Goal: Find specific page/section: Find specific page/section

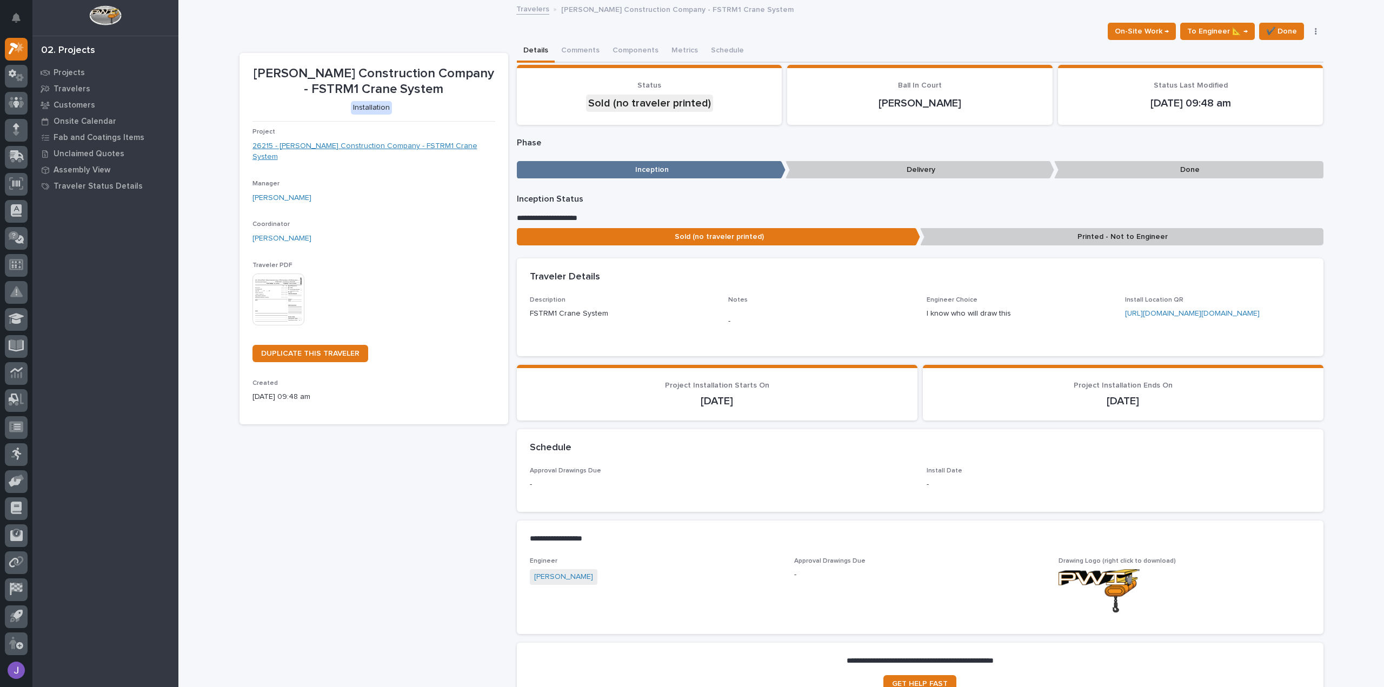
click at [371, 144] on link "26215 - [PERSON_NAME] Construction Company - FSTRM1 Crane System" at bounding box center [374, 152] width 243 height 23
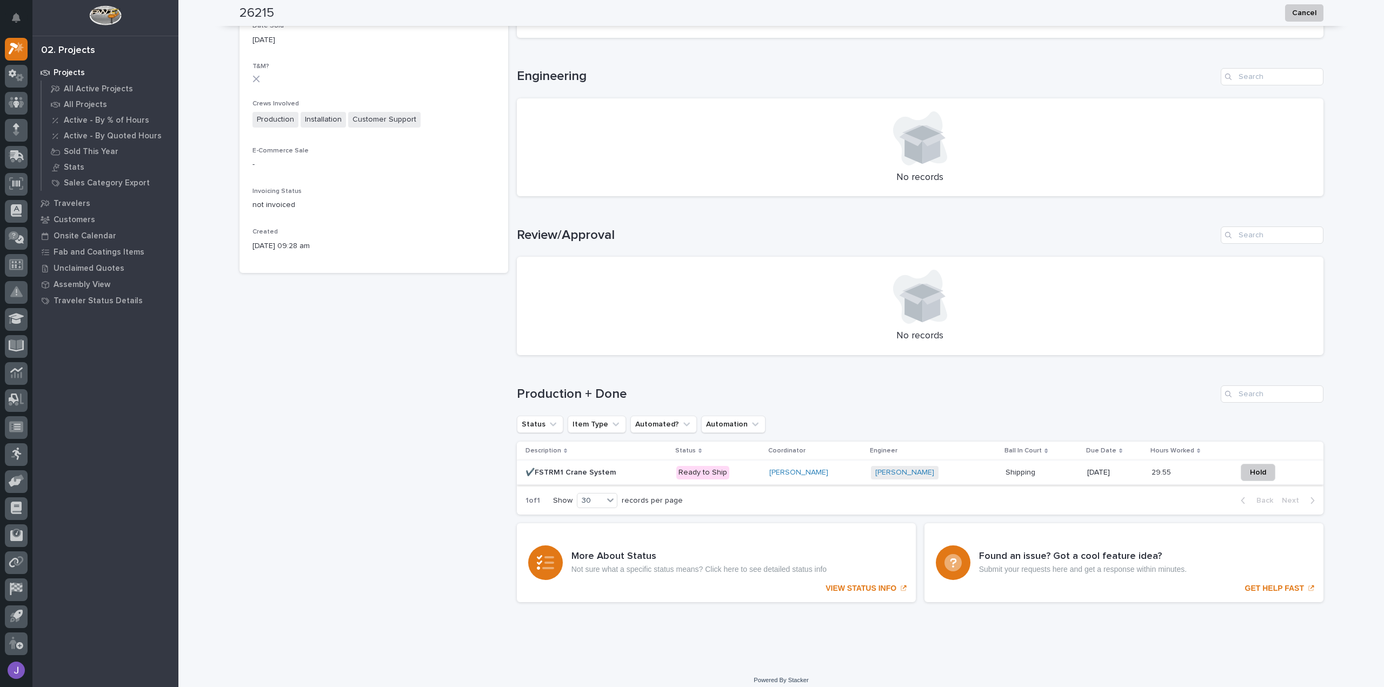
scroll to position [419, 0]
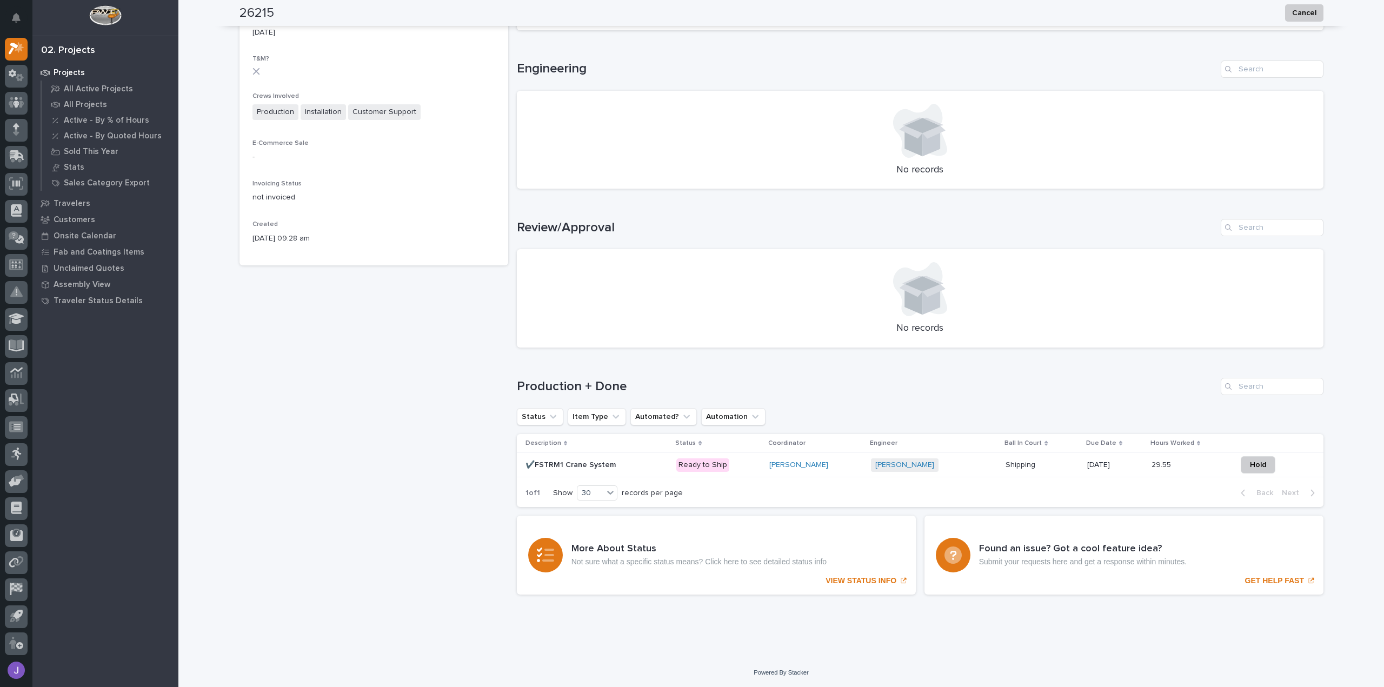
click at [640, 463] on p at bounding box center [597, 465] width 142 height 9
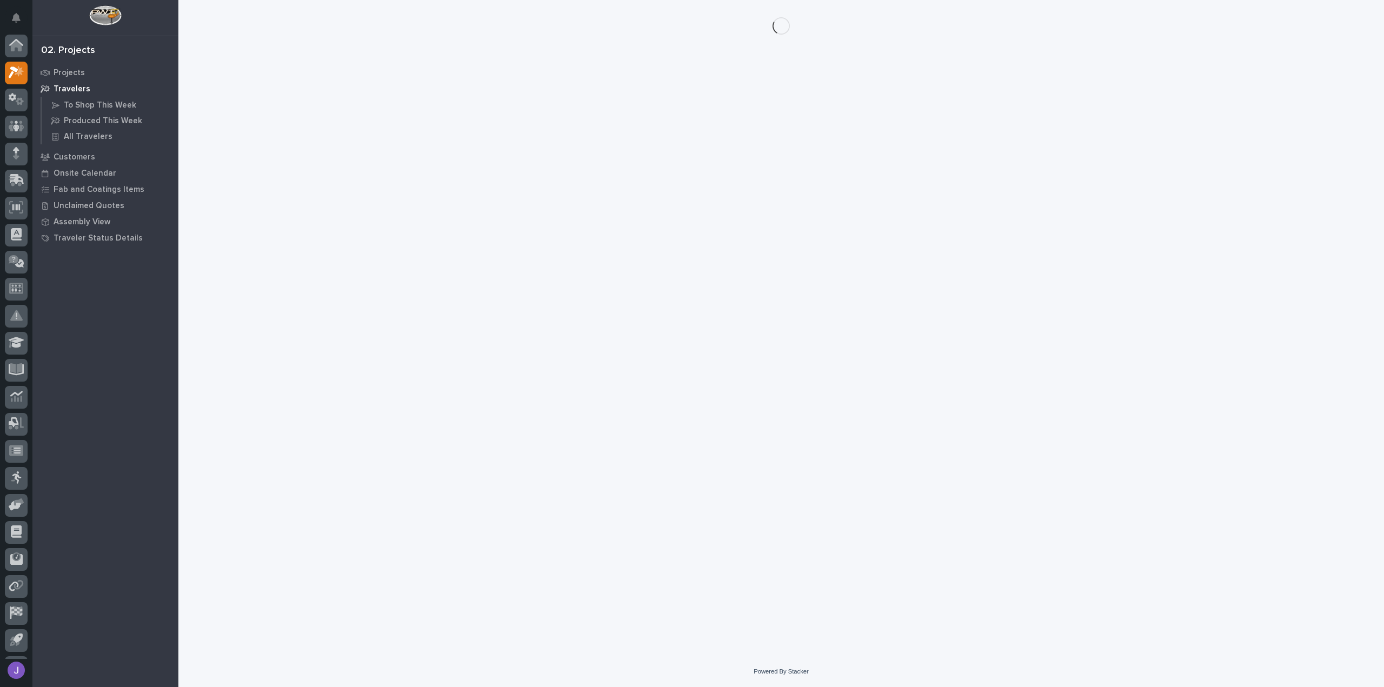
scroll to position [24, 0]
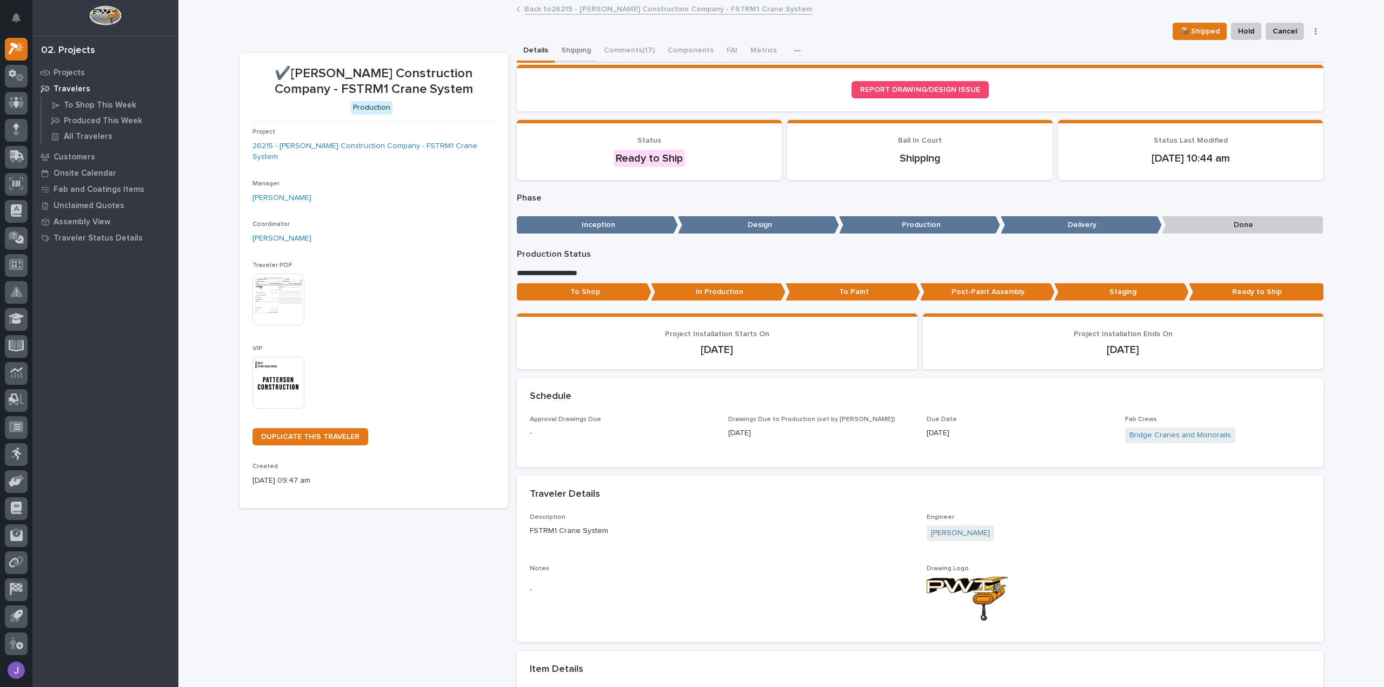
click at [580, 52] on button "Shipping" at bounding box center [576, 51] width 43 height 23
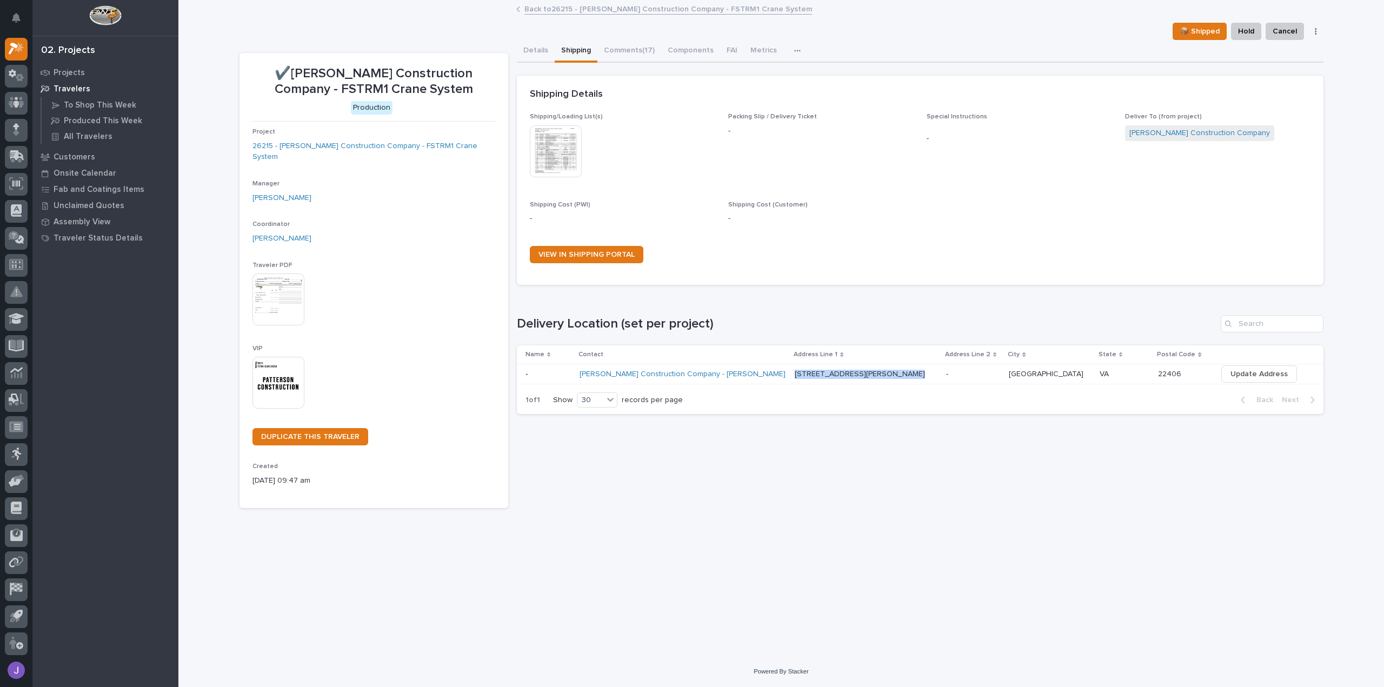
drag, startPoint x: 811, startPoint y: 368, endPoint x: 909, endPoint y: 375, distance: 97.6
click at [909, 375] on tr "- - Patterson Construction Company - Melissa Blackwell 65 Jack Ellington Road 6…" at bounding box center [920, 375] width 807 height 20
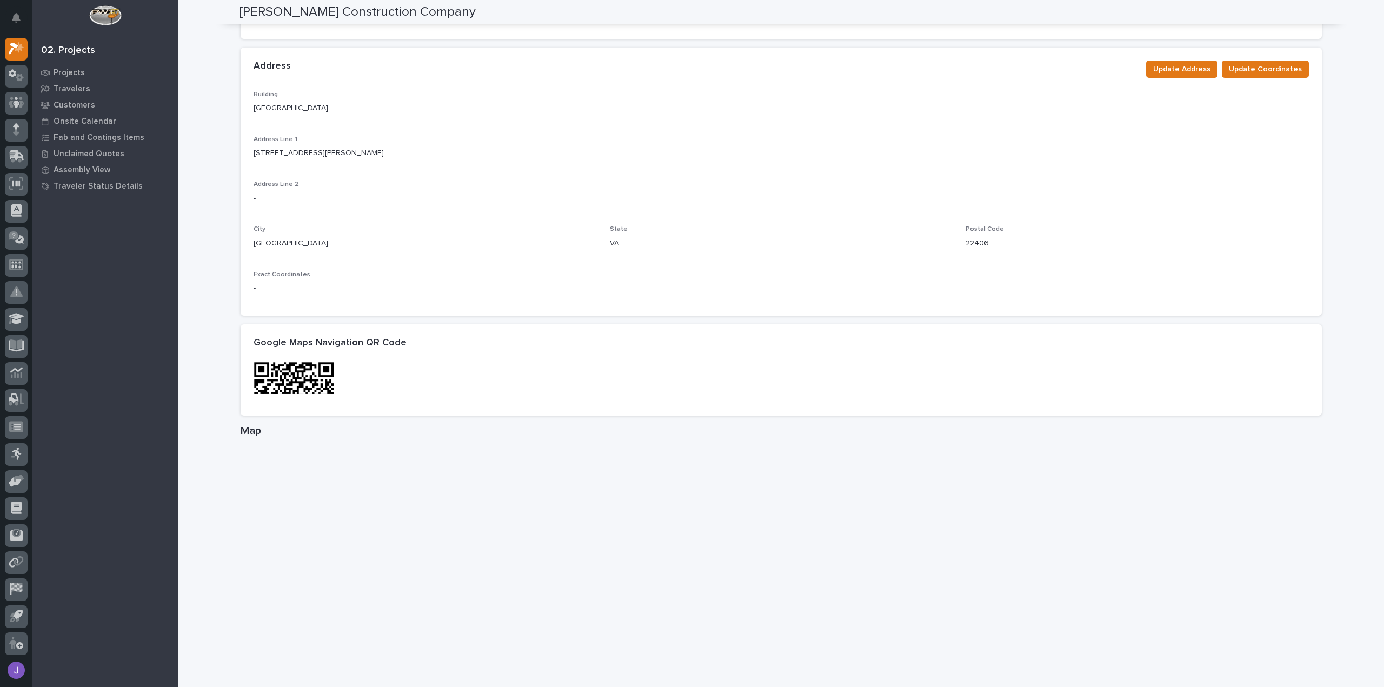
scroll to position [433, 0]
